Goal: Task Accomplishment & Management: Manage account settings

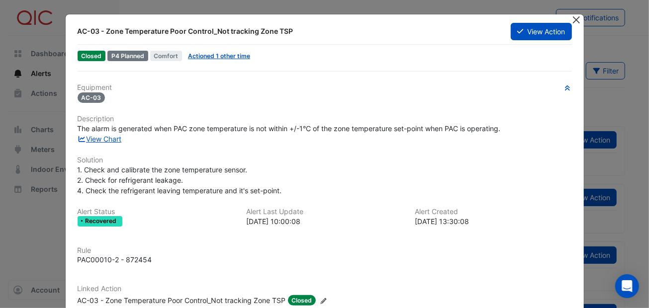
click at [572, 19] on button "Close" at bounding box center [576, 19] width 10 height 10
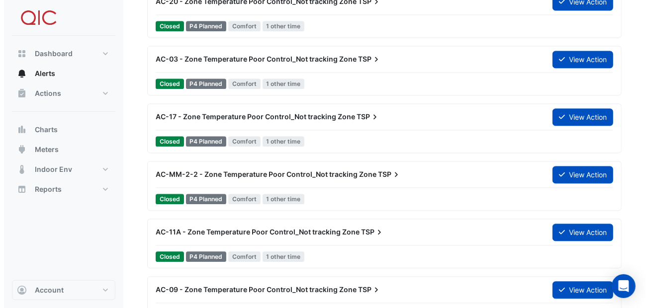
scroll to position [6335, 0]
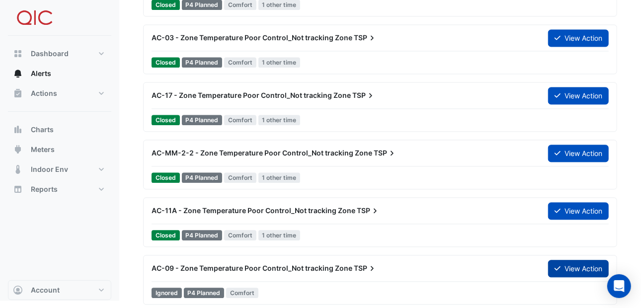
click at [555, 265] on icon at bounding box center [558, 268] width 6 height 7
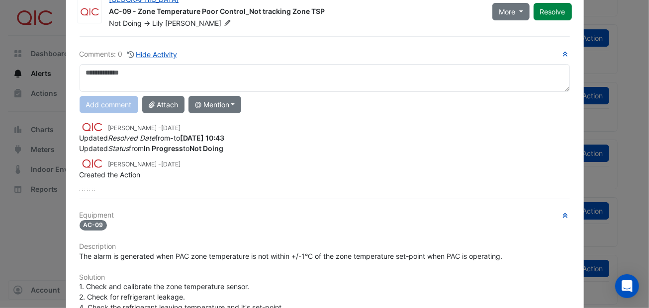
scroll to position [0, 0]
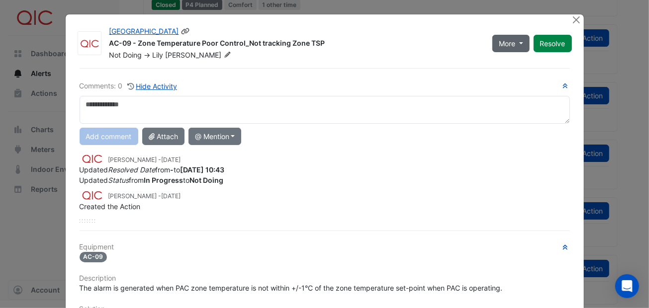
click at [519, 44] on button "More" at bounding box center [510, 43] width 37 height 17
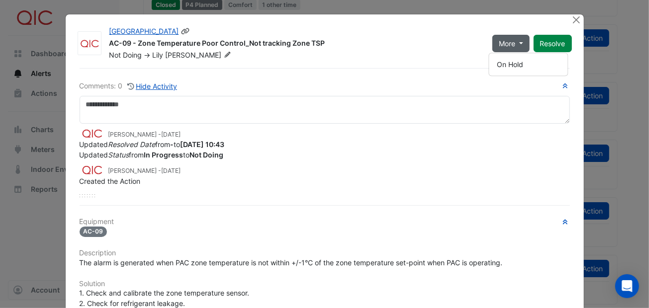
click at [440, 47] on div "AC-09 - Zone Temperature Poor Control_Not tracking Zone TSP" at bounding box center [294, 44] width 371 height 12
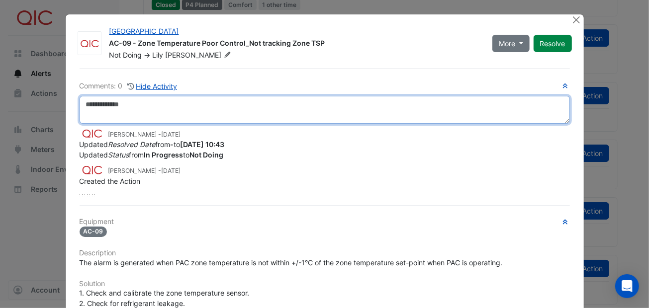
click at [99, 102] on textarea at bounding box center [325, 110] width 490 height 28
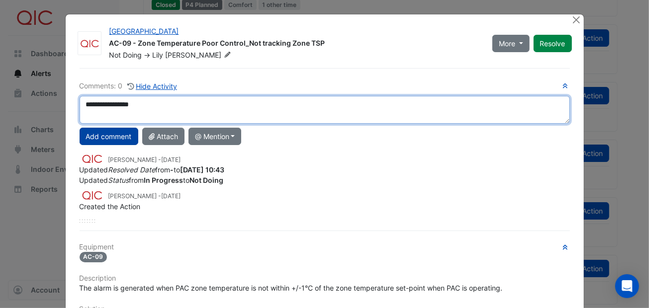
type textarea "**********"
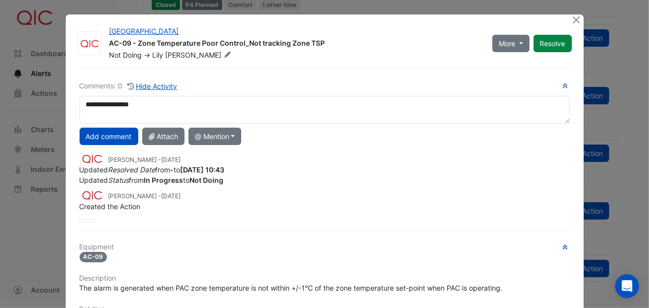
click at [102, 128] on button "Add comment" at bounding box center [109, 136] width 59 height 17
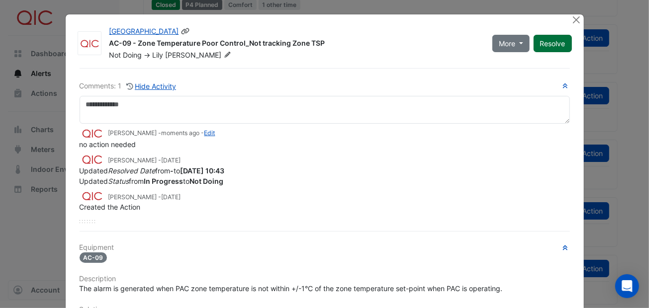
click at [549, 42] on button "Resolve" at bounding box center [552, 43] width 38 height 17
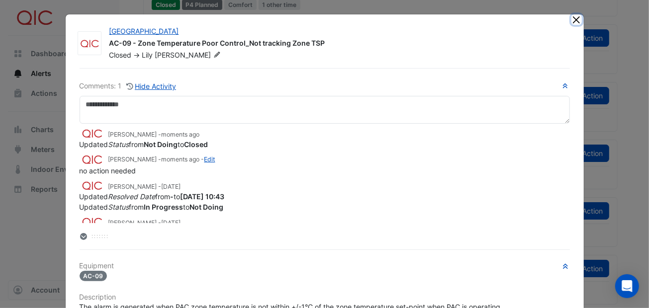
click at [573, 17] on button "Close" at bounding box center [576, 19] width 10 height 10
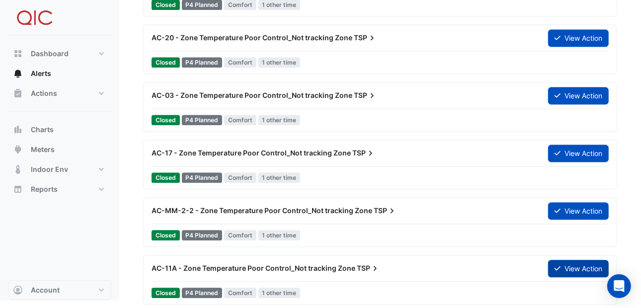
click at [578, 262] on button "View Action" at bounding box center [578, 268] width 61 height 17
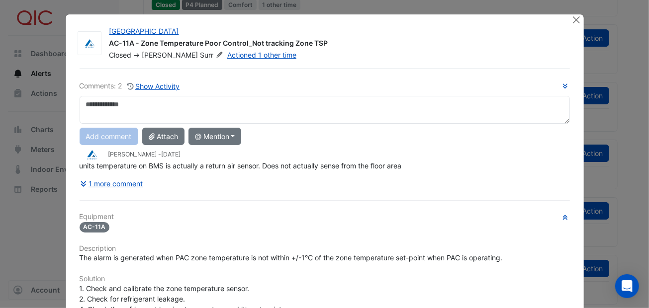
click at [96, 104] on textarea at bounding box center [325, 110] width 490 height 28
type textarea "**********"
click at [124, 129] on button "Add comment" at bounding box center [109, 136] width 59 height 17
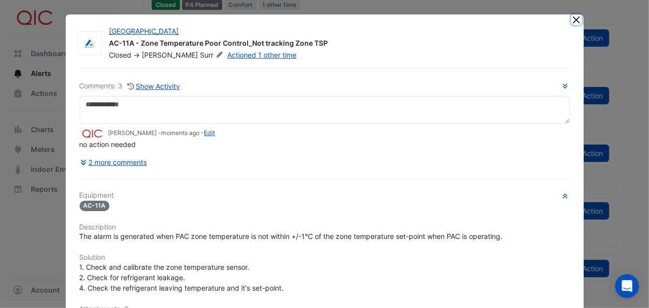
click at [574, 16] on button "Close" at bounding box center [576, 19] width 10 height 10
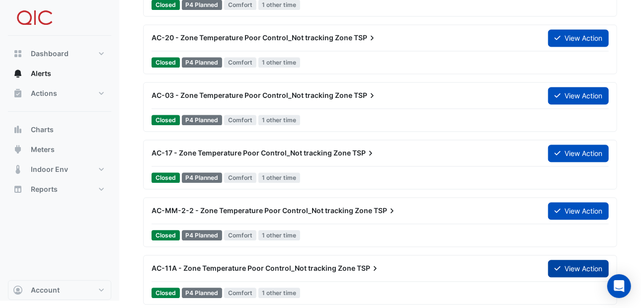
click at [585, 264] on button "View Action" at bounding box center [578, 268] width 61 height 17
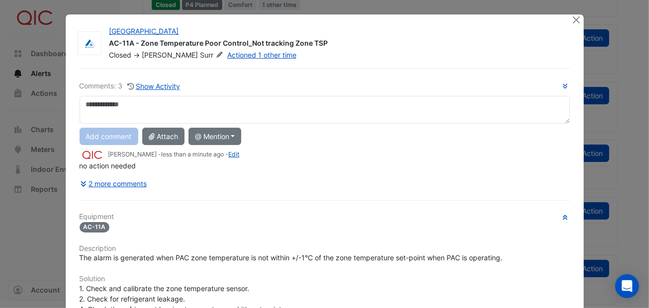
click at [92, 96] on textarea at bounding box center [325, 110] width 490 height 28
type textarea "*"
click at [184, 103] on textarea "**********" at bounding box center [325, 110] width 490 height 28
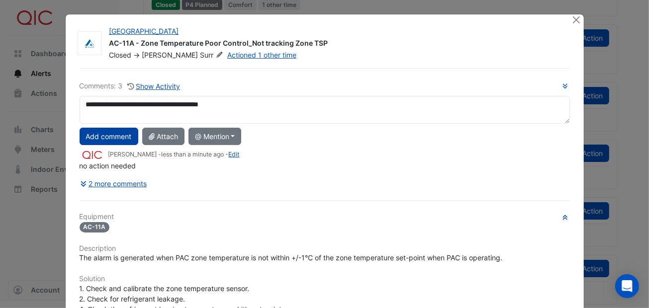
type textarea "**********"
click at [119, 132] on button "Add comment" at bounding box center [109, 136] width 59 height 17
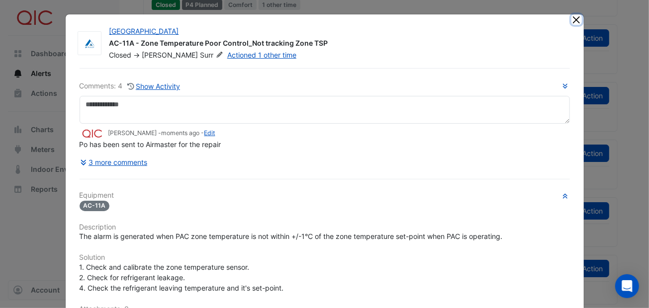
click at [573, 16] on button "Close" at bounding box center [576, 19] width 10 height 10
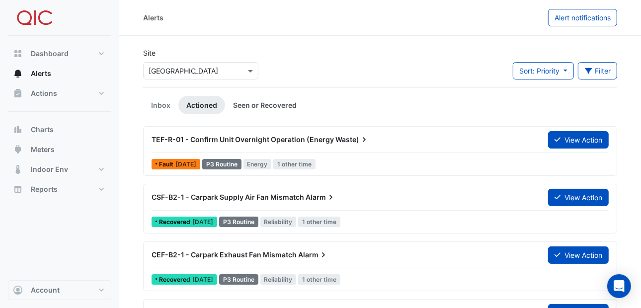
click at [245, 106] on link "Seen or Recovered" at bounding box center [265, 105] width 80 height 18
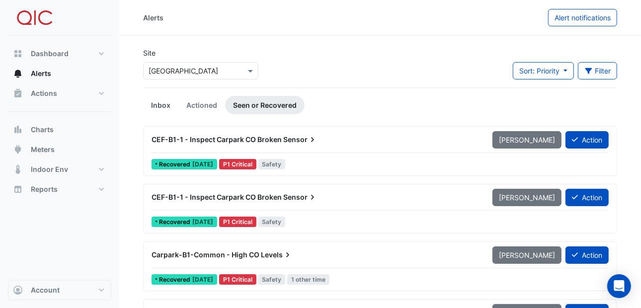
click at [160, 105] on link "Inbox" at bounding box center [160, 105] width 35 height 18
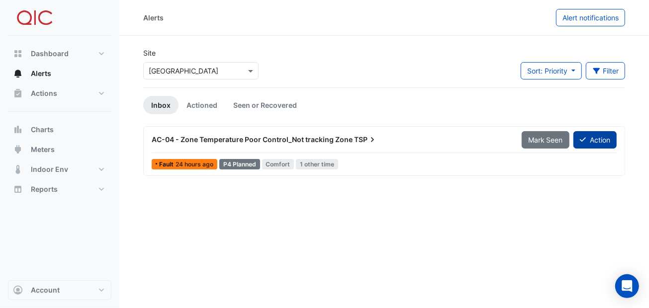
click at [580, 140] on icon at bounding box center [583, 139] width 6 height 7
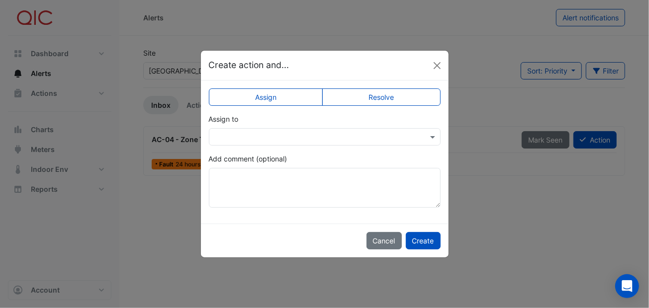
click at [359, 97] on label "Resolve" at bounding box center [381, 96] width 118 height 17
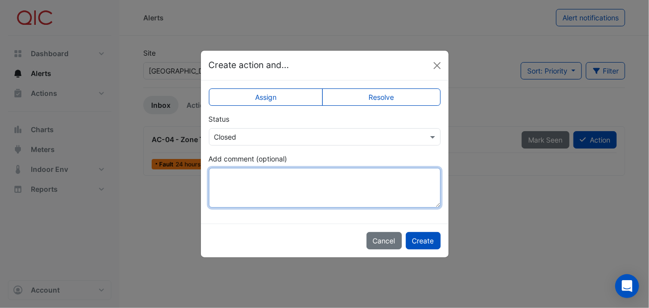
click at [226, 184] on textarea "Add comment (optional)" at bounding box center [325, 188] width 232 height 40
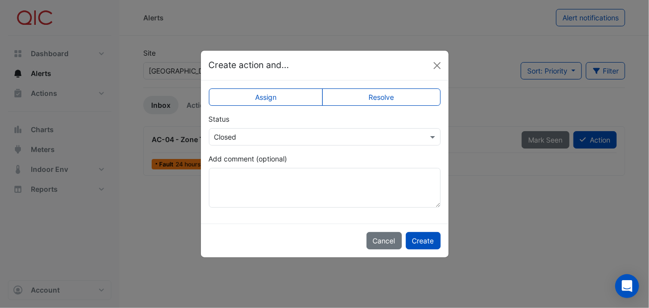
drag, startPoint x: 307, startPoint y: 57, endPoint x: 401, endPoint y: 152, distance: 133.2
click at [401, 152] on app-escalated-ticket-upsert-modal "Create action and... Assign Resolve Status Select Status × Closed Add comment (…" at bounding box center [325, 154] width 248 height 206
drag, startPoint x: 401, startPoint y: 152, endPoint x: 437, endPoint y: 65, distance: 94.0
click at [437, 65] on button "Close" at bounding box center [436, 65] width 15 height 15
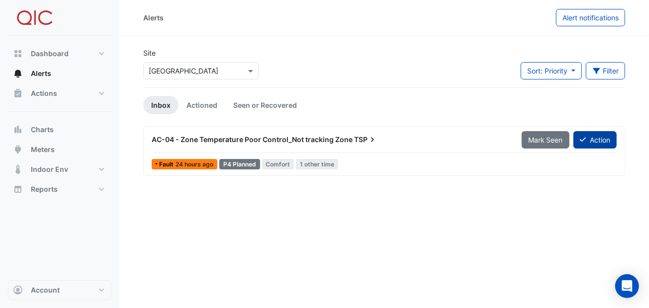
click at [589, 140] on button "Action" at bounding box center [594, 139] width 43 height 17
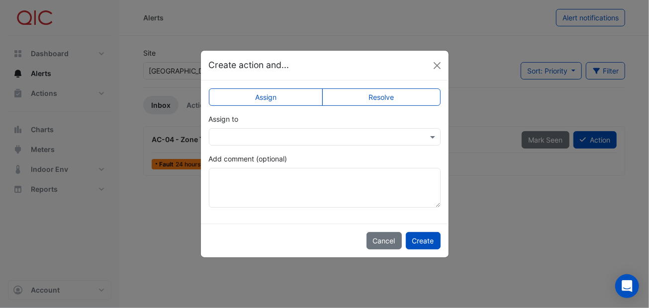
click at [349, 99] on label "Resolve" at bounding box center [381, 96] width 118 height 17
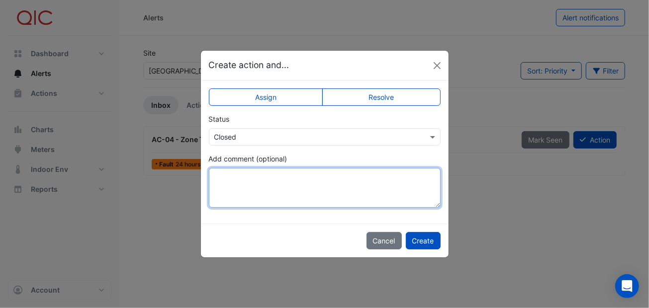
click at [229, 176] on textarea "Add comment (optional)" at bounding box center [325, 188] width 232 height 40
type textarea "*********"
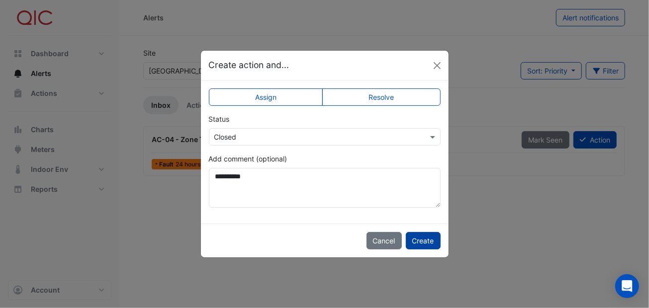
click at [421, 236] on button "Create" at bounding box center [423, 240] width 35 height 17
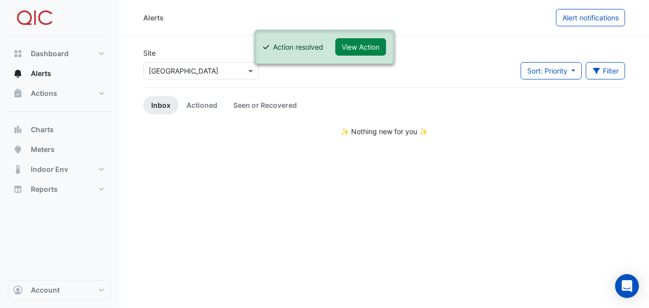
click at [430, 218] on div "Alerts Alert notifications Site Select a Site × [GEOGRAPHIC_DATA] Sort: Priorit…" at bounding box center [383, 154] width 529 height 308
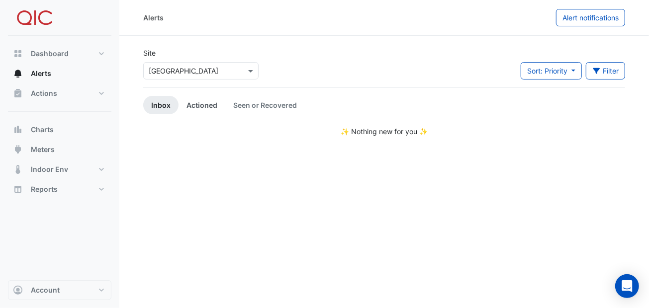
click at [204, 104] on link "Actioned" at bounding box center [201, 105] width 47 height 18
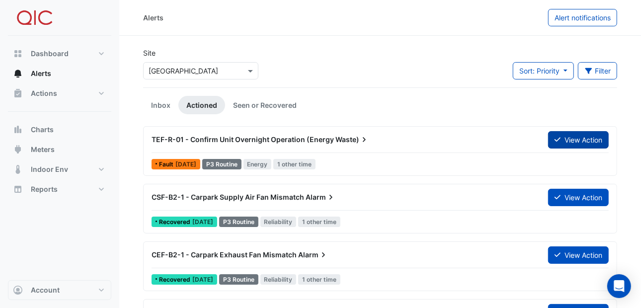
click at [572, 135] on button "View Action" at bounding box center [578, 139] width 61 height 17
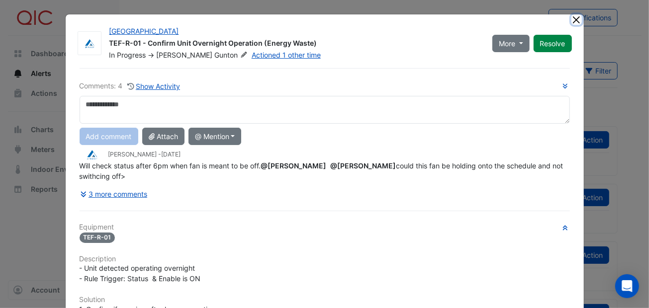
click at [572, 18] on button "Close" at bounding box center [576, 19] width 10 height 10
